Goal: Find contact information: Find contact information

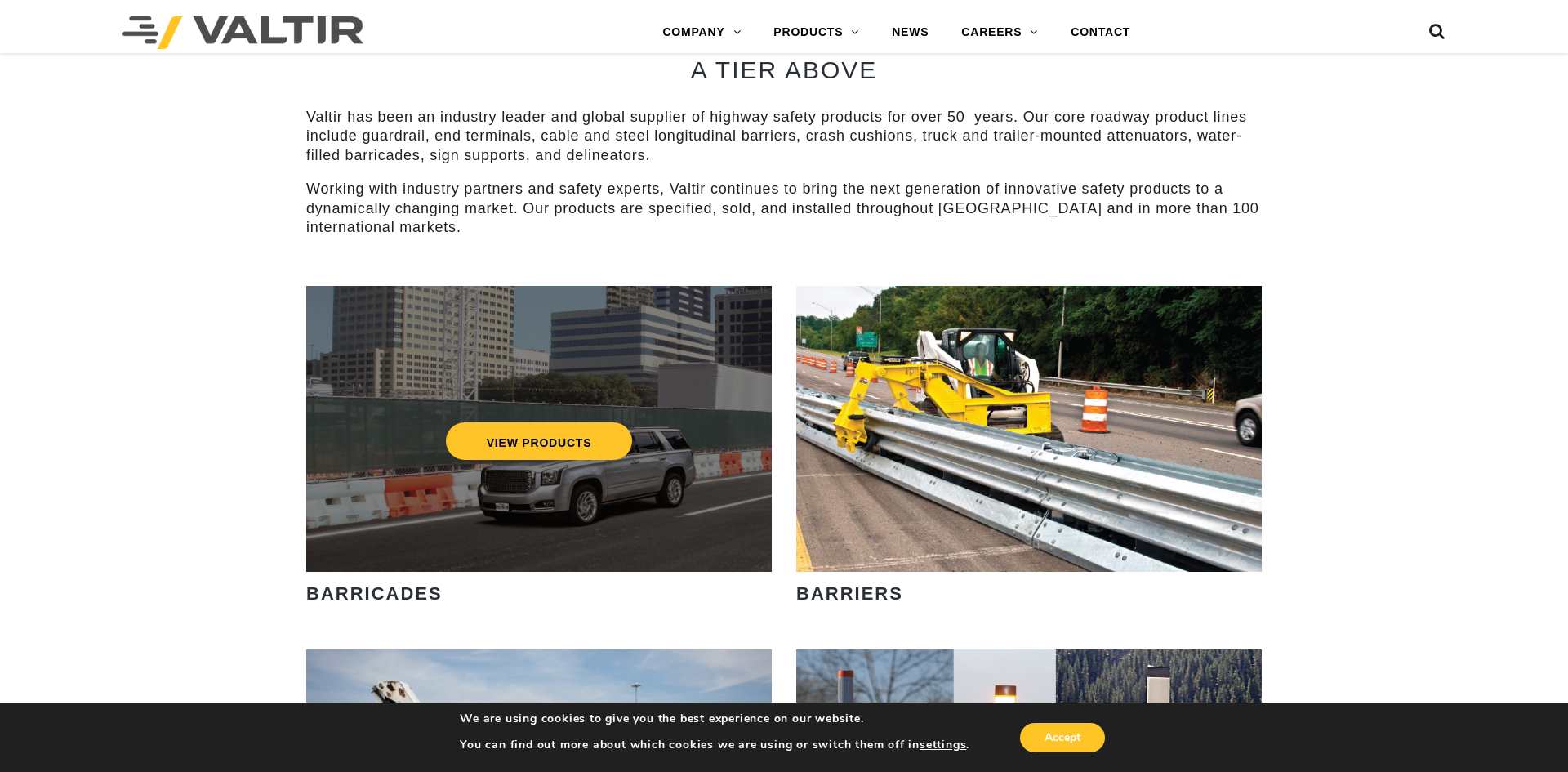
scroll to position [861, 0]
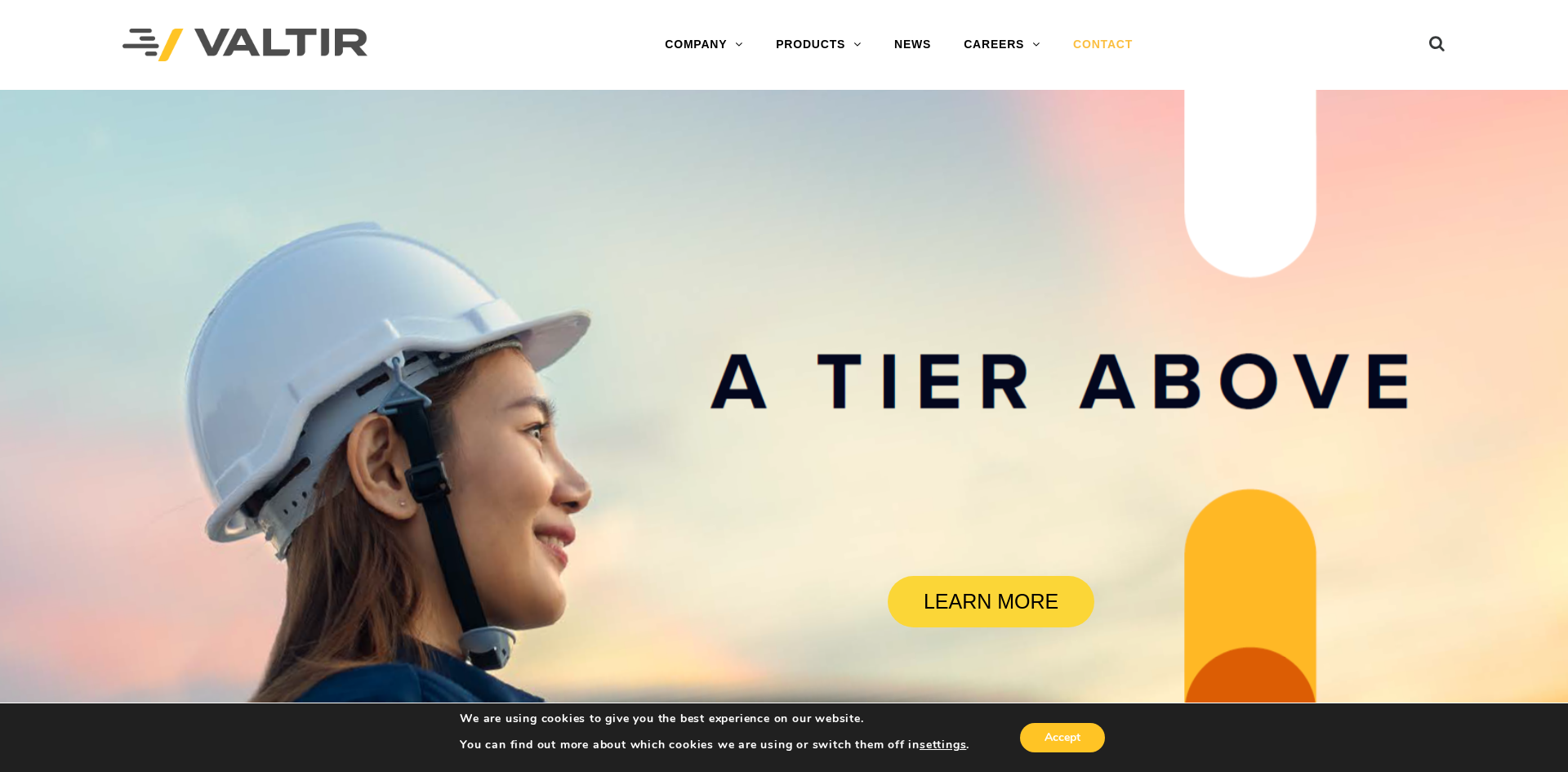
click at [1108, 46] on link "CONTACT" at bounding box center [1103, 44] width 92 height 33
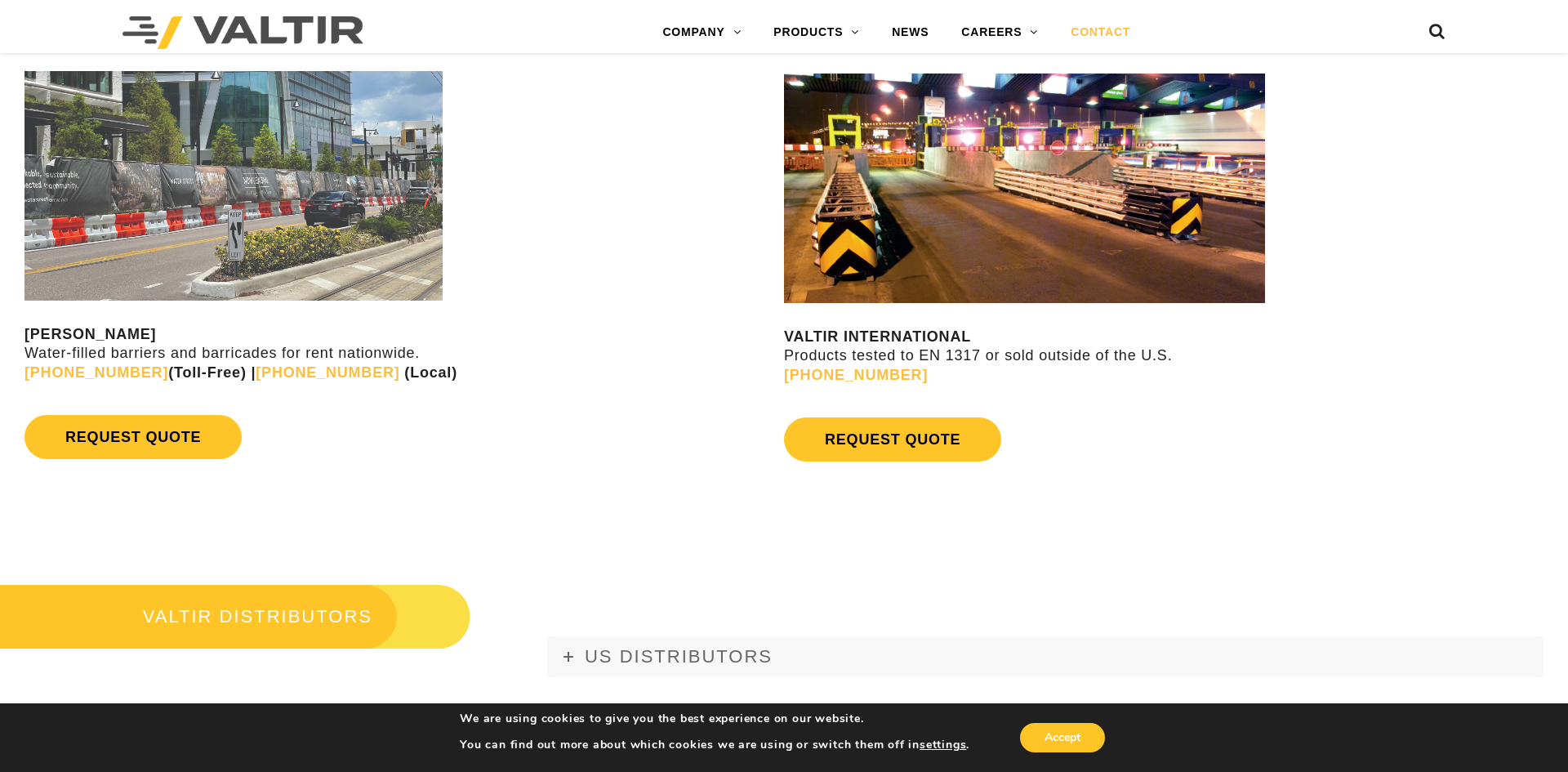
scroll to position [1540, 0]
